Goal: Task Accomplishment & Management: Manage account settings

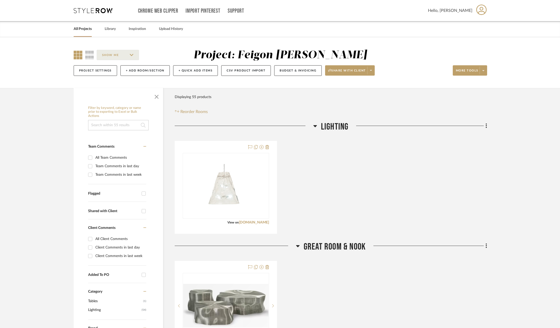
click at [89, 31] on link "All Projects" at bounding box center [83, 29] width 18 height 7
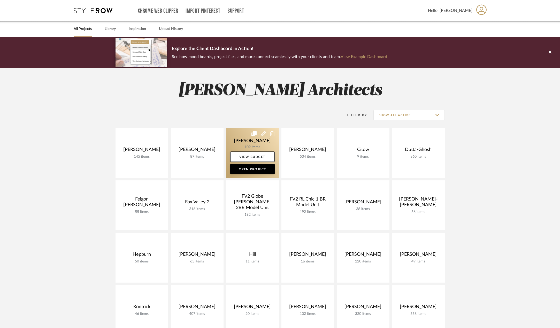
click at [242, 142] on link at bounding box center [252, 153] width 53 height 50
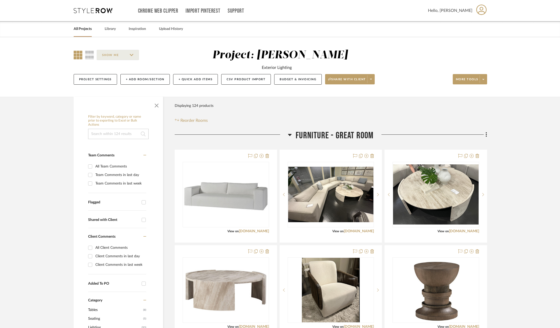
click at [282, 112] on div "Filter Products Displaying 124 products Reorder Rooms" at bounding box center [331, 112] width 312 height 23
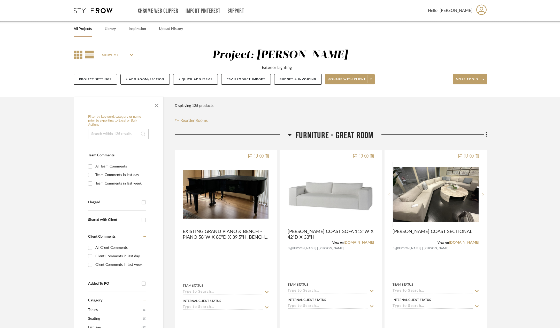
click at [77, 54] on icon at bounding box center [78, 55] width 9 height 9
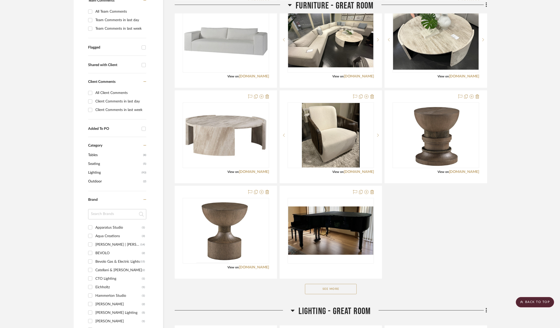
scroll to position [181, 0]
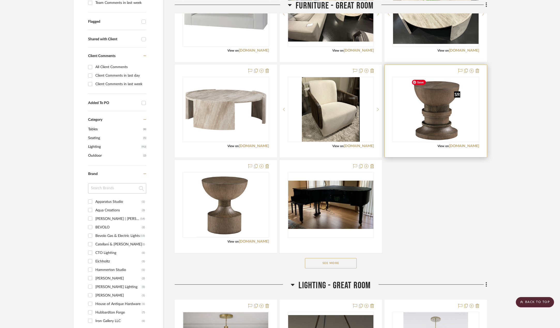
click at [438, 126] on img "0" at bounding box center [435, 109] width 53 height 65
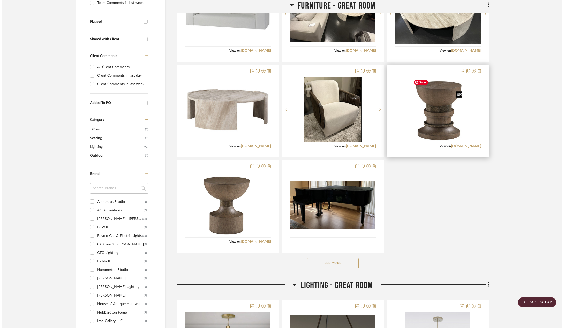
scroll to position [0, 0]
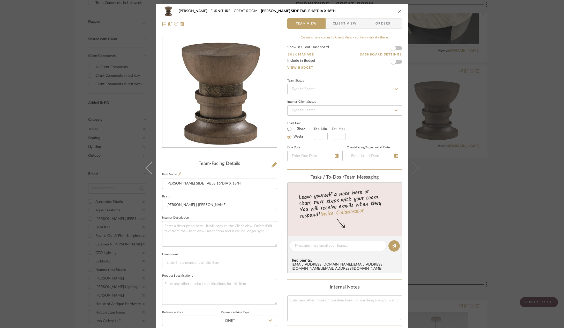
click at [398, 11] on icon "close" at bounding box center [399, 11] width 4 height 4
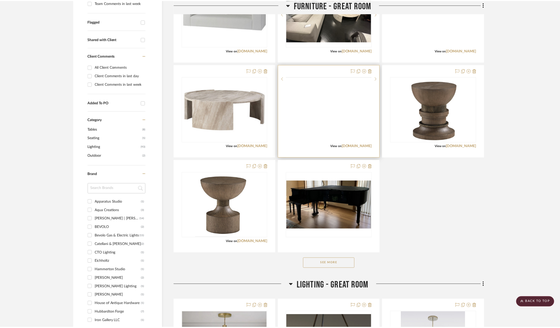
scroll to position [181, 0]
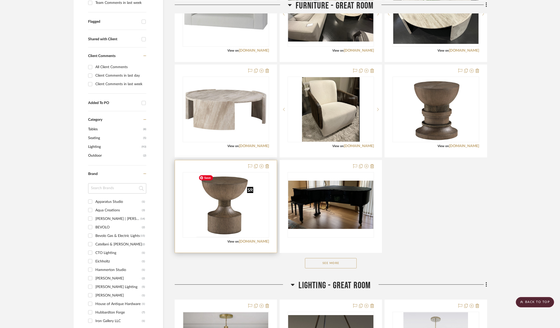
click at [0, 0] on img at bounding box center [0, 0] width 0 height 0
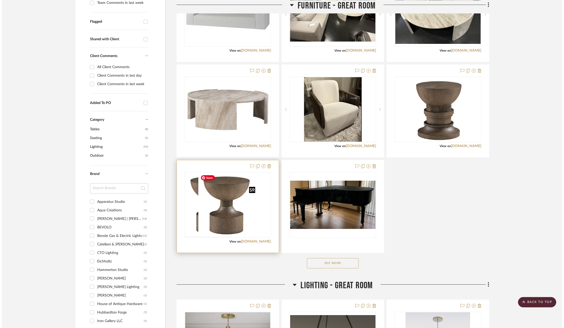
scroll to position [0, 0]
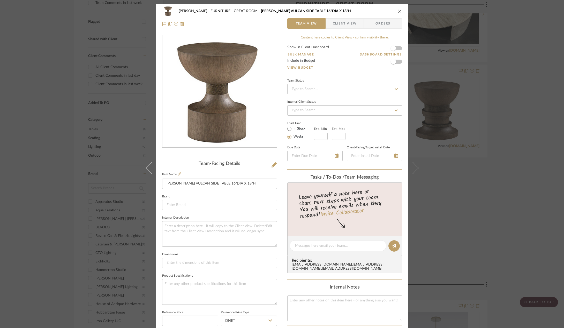
click at [398, 10] on icon "close" at bounding box center [399, 11] width 4 height 4
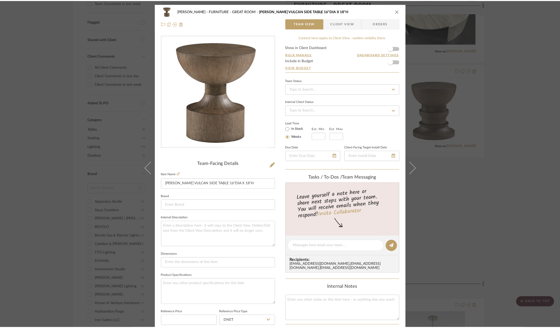
scroll to position [181, 0]
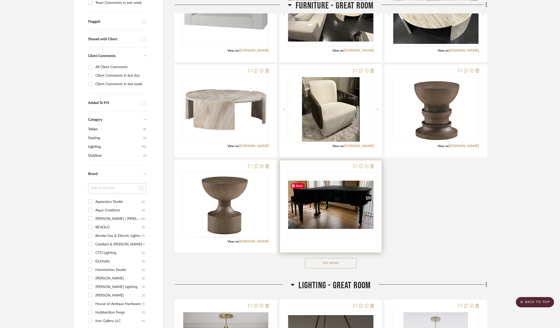
click at [349, 220] on img "0" at bounding box center [330, 205] width 85 height 48
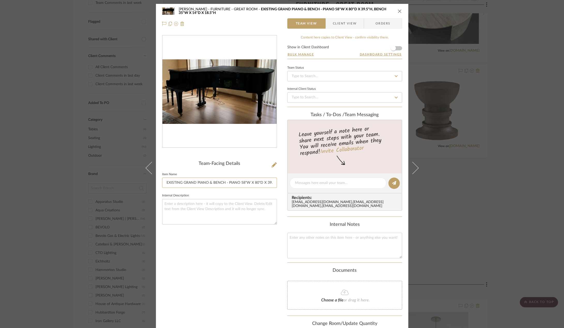
scroll to position [0, 58]
drag, startPoint x: 165, startPoint y: 183, endPoint x: 286, endPoint y: 182, distance: 121.0
click at [286, 182] on div "Chen FURNITURE - GREAT ROOM EXISTING GRAND PIANO & BENCH - PIANO 58"W X 80"D X …" at bounding box center [282, 186] width 252 height 364
drag, startPoint x: 397, startPoint y: 11, endPoint x: 397, endPoint y: 16, distance: 5.2
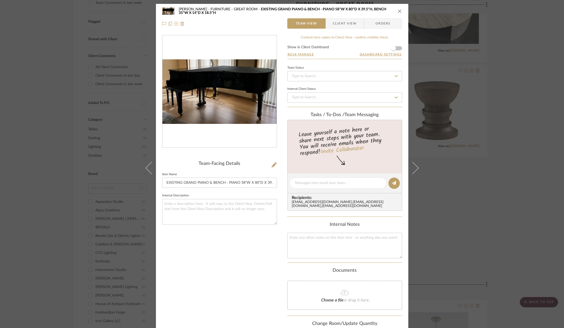
click at [397, 11] on icon "close" at bounding box center [399, 11] width 4 height 4
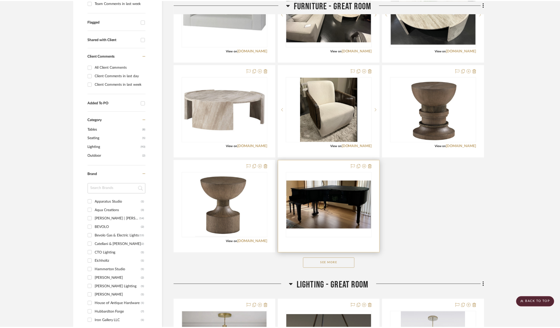
scroll to position [181, 0]
